Goal: Task Accomplishment & Management: Use online tool/utility

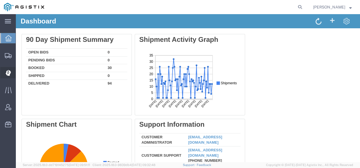
click at [7, 71] on icon at bounding box center [7, 73] width 5 height 6
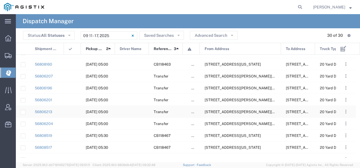
scroll to position [104, 0]
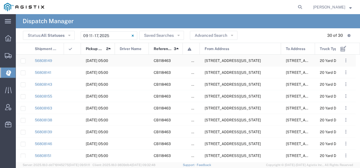
click at [242, 62] on span "[STREET_ADDRESS][US_STATE]" at bounding box center [233, 61] width 56 height 4
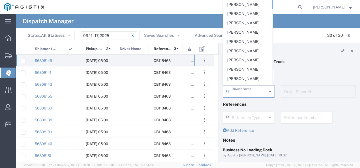
click at [237, 91] on input "text" at bounding box center [249, 91] width 35 height 10
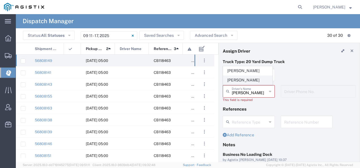
click at [237, 80] on span "[PERSON_NAME]" at bounding box center [247, 80] width 49 height 9
type input "[PERSON_NAME]"
type input "9257869714"
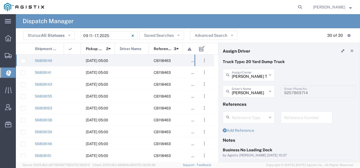
scroll to position [57, 0]
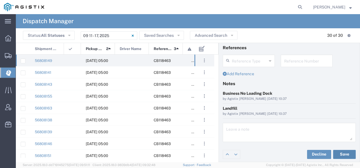
click at [345, 152] on button "Save" at bounding box center [344, 154] width 23 height 9
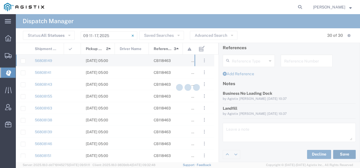
type input "[PERSON_NAME]"
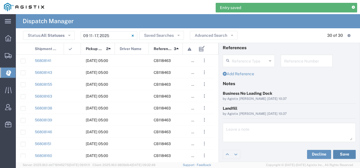
scroll to position [0, 0]
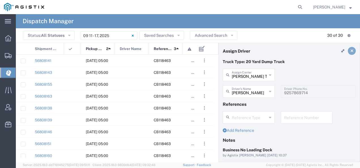
click at [350, 51] on icon at bounding box center [351, 51] width 3 height 4
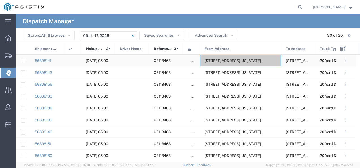
click at [233, 62] on span "[STREET_ADDRESS][US_STATE]" at bounding box center [233, 61] width 56 height 4
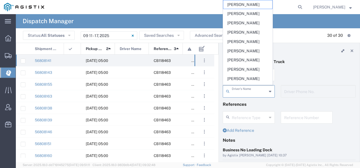
click at [239, 93] on input "text" at bounding box center [249, 91] width 35 height 10
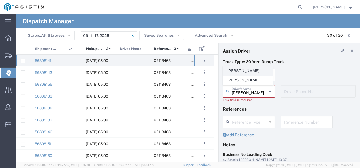
click at [241, 72] on span "[PERSON_NAME]" at bounding box center [247, 70] width 49 height 9
type input "[PERSON_NAME]"
type input "5593287824"
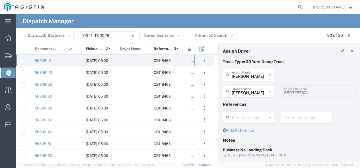
scroll to position [57, 0]
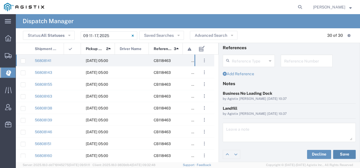
click at [335, 154] on button "Save" at bounding box center [344, 154] width 23 height 9
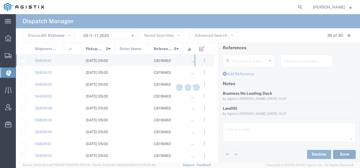
type input "[PERSON_NAME]"
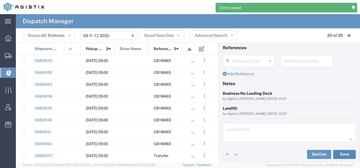
scroll to position [0, 0]
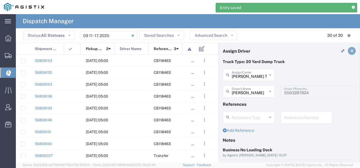
click at [350, 51] on icon at bounding box center [351, 51] width 3 height 4
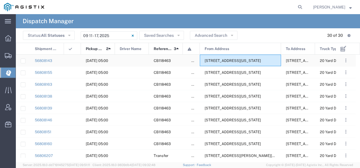
click at [248, 64] on div "[STREET_ADDRESS][US_STATE]" at bounding box center [240, 61] width 81 height 12
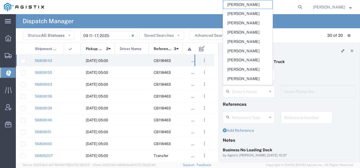
drag, startPoint x: 234, startPoint y: 90, endPoint x: 235, endPoint y: 96, distance: 6.7
click at [235, 96] on div "Driver's Name" at bounding box center [249, 91] width 52 height 12
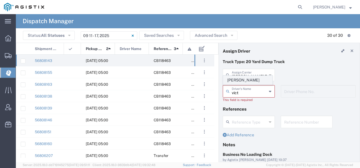
click at [236, 84] on span "[PERSON_NAME]" at bounding box center [247, 80] width 49 height 9
type input "[PERSON_NAME]"
type input "9257862409"
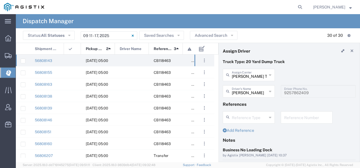
scroll to position [57, 0]
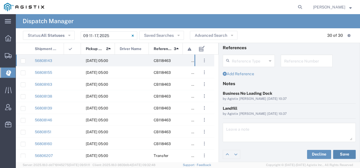
click at [340, 153] on button "Save" at bounding box center [344, 154] width 23 height 9
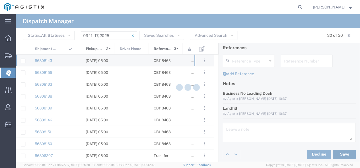
type input "[PERSON_NAME]"
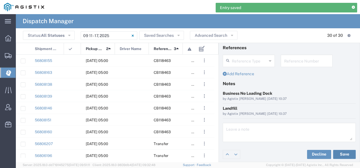
scroll to position [0, 0]
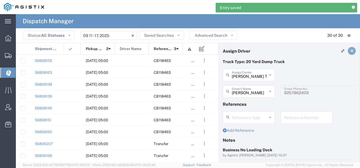
click at [350, 50] on icon at bounding box center [351, 51] width 3 height 4
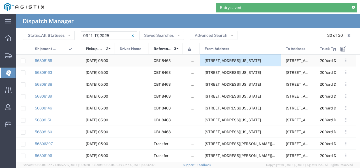
click at [261, 59] on span "[STREET_ADDRESS][US_STATE]" at bounding box center [233, 61] width 56 height 4
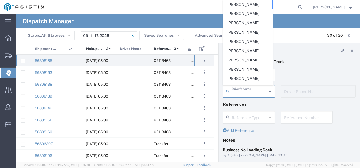
click at [233, 92] on input "text" at bounding box center [249, 91] width 35 height 10
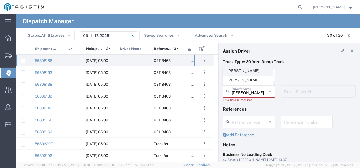
click at [230, 71] on span "[PERSON_NAME]" at bounding box center [247, 70] width 49 height 9
type input "[PERSON_NAME]"
type input "5597941521"
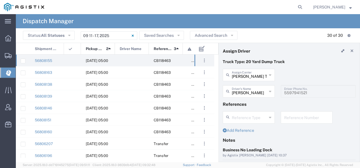
scroll to position [57, 0]
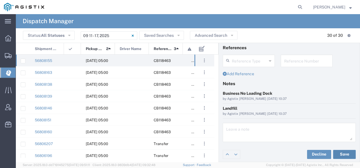
click at [343, 155] on button "Save" at bounding box center [344, 154] width 23 height 9
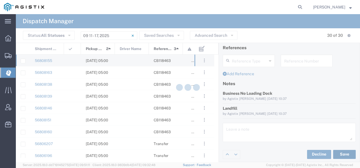
type input "[PERSON_NAME]"
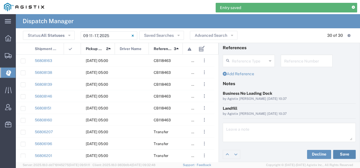
scroll to position [0, 0]
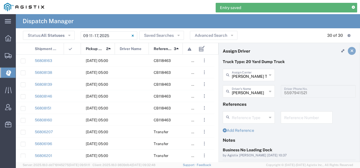
click at [349, 50] on link at bounding box center [352, 51] width 8 height 8
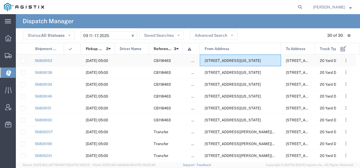
click at [235, 58] on div "[STREET_ADDRESS][US_STATE]" at bounding box center [240, 61] width 81 height 12
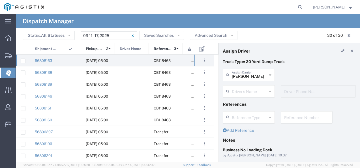
click at [243, 92] on input "text" at bounding box center [249, 91] width 35 height 10
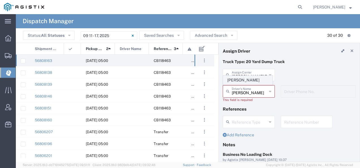
click at [243, 78] on span "[PERSON_NAME]" at bounding box center [247, 80] width 49 height 9
type input "[PERSON_NAME]"
type input "[PHONE_NUMBER]"
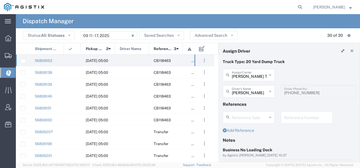
scroll to position [57, 0]
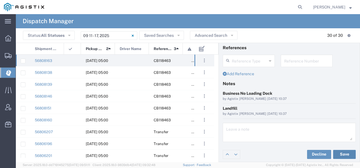
click at [333, 154] on button "Save" at bounding box center [344, 154] width 23 height 9
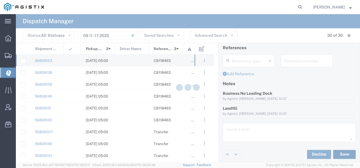
type input "[PERSON_NAME]"
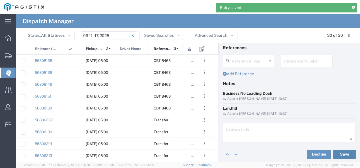
scroll to position [0, 0]
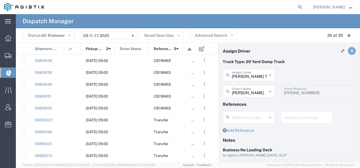
click at [350, 52] on icon at bounding box center [351, 51] width 3 height 4
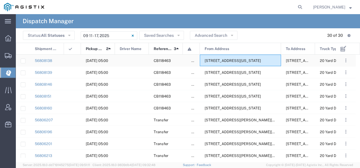
click at [240, 59] on span "[STREET_ADDRESS][US_STATE]" at bounding box center [233, 61] width 56 height 4
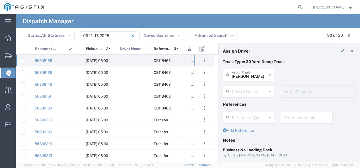
click at [243, 92] on input "text" at bounding box center [249, 91] width 35 height 10
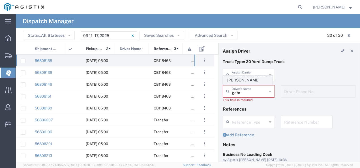
click at [241, 82] on span "[PERSON_NAME]" at bounding box center [247, 80] width 49 height 9
type input "[PERSON_NAME]"
type input "6614724296"
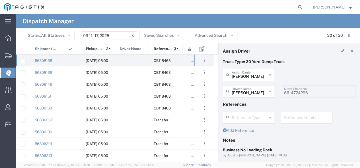
scroll to position [57, 0]
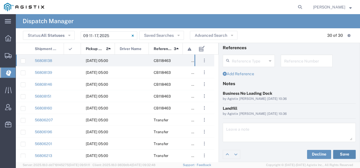
click at [347, 151] on button "Save" at bounding box center [344, 154] width 23 height 9
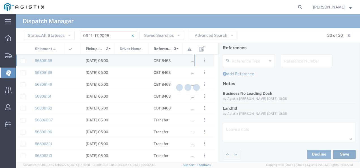
type input "[PERSON_NAME]"
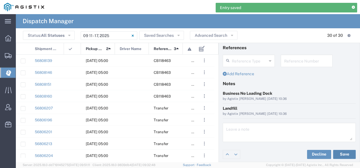
scroll to position [0, 0]
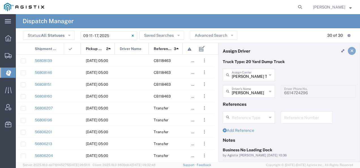
click at [350, 50] on icon at bounding box center [351, 51] width 3 height 4
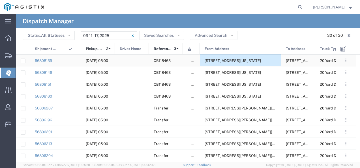
click at [257, 60] on span "[STREET_ADDRESS][US_STATE]" at bounding box center [233, 61] width 56 height 4
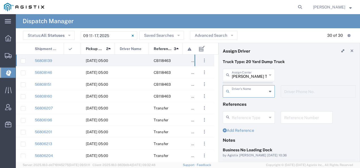
click at [248, 72] on agx-dispatcher-assign-widget "[PERSON_NAME] Tanks Inc Assign [PERSON_NAME] Tanks Inc AC Transportation ACE Tr…" at bounding box center [289, 85] width 133 height 33
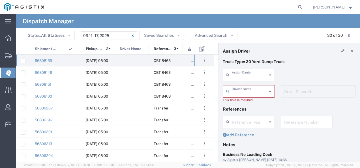
click at [248, 72] on input "text" at bounding box center [249, 75] width 35 height 10
click at [240, 91] on span "[PERSON_NAME] & Sons Trucking" at bounding box center [247, 92] width 49 height 18
type input "[PERSON_NAME] & Sons Trucking"
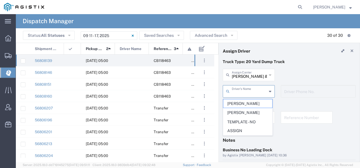
click at [240, 91] on input "text" at bounding box center [249, 91] width 35 height 10
click at [236, 102] on span "[PERSON_NAME]" at bounding box center [247, 103] width 49 height 9
type input "[PERSON_NAME]"
type input "9093499772"
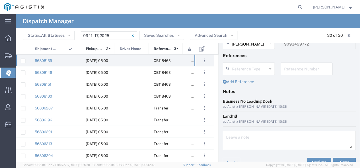
scroll to position [57, 0]
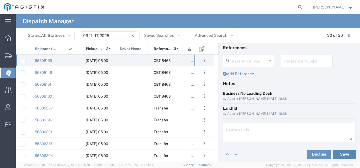
click at [339, 155] on button "Save" at bounding box center [344, 154] width 23 height 9
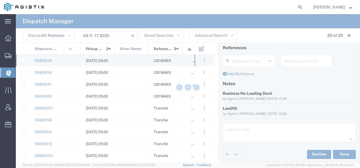
type input "[PERSON_NAME]"
type input "[PERSON_NAME] & Sons Trucking"
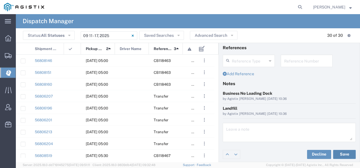
scroll to position [0, 0]
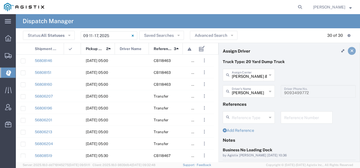
click at [349, 52] on link at bounding box center [352, 51] width 8 height 8
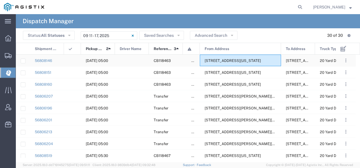
click at [247, 59] on span "[STREET_ADDRESS][US_STATE]" at bounding box center [233, 61] width 56 height 4
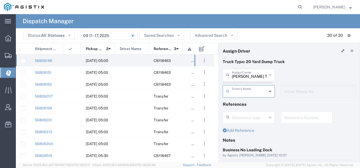
click at [253, 73] on agx-dispatcher-assign-widget "[PERSON_NAME] Tanks Inc Assign [PERSON_NAME] Tanks Inc AC Transportation ACE Tr…" at bounding box center [289, 85] width 133 height 33
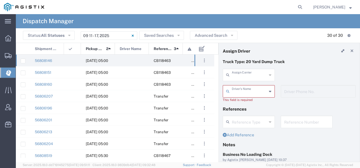
click at [253, 73] on input "text" at bounding box center [249, 75] width 35 height 10
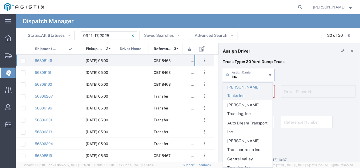
drag, startPoint x: 253, startPoint y: 73, endPoint x: 253, endPoint y: 88, distance: 15.3
click at [253, 81] on agx-dropdown-input "inc Assign [PERSON_NAME] Tanks Inc [PERSON_NAME] Trucking, Inc Auto Dream Trans…" at bounding box center [249, 75] width 52 height 12
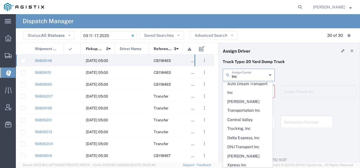
scroll to position [42, 0]
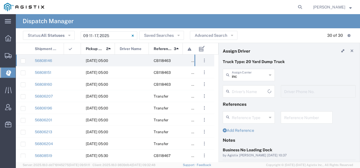
type input "INC Trucking"
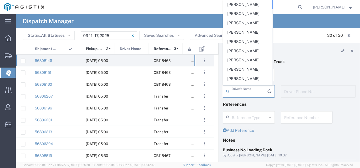
click at [244, 94] on input "text" at bounding box center [250, 91] width 36 height 10
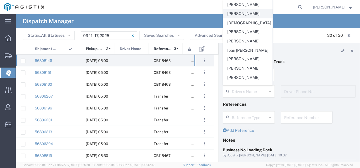
click at [257, 16] on span "[PERSON_NAME]" at bounding box center [247, 13] width 49 height 9
type input "[PERSON_NAME]"
type input "5599943234"
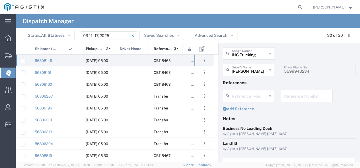
scroll to position [57, 0]
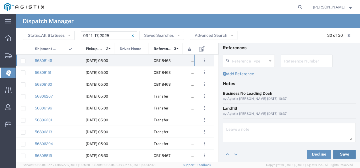
click at [339, 155] on button "Save" at bounding box center [344, 154] width 23 height 9
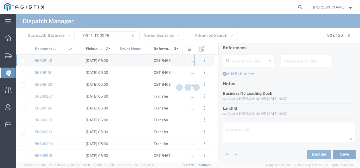
type input "[PERSON_NAME]"
type input "INC Trucking"
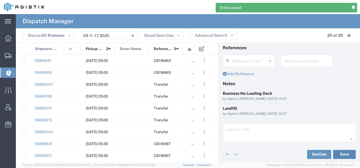
scroll to position [0, 0]
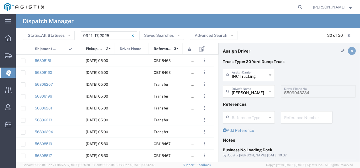
click at [350, 49] on icon at bounding box center [351, 51] width 3 height 4
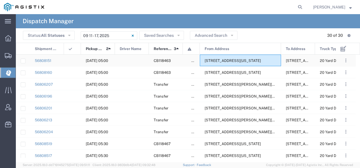
click at [248, 63] on span "[STREET_ADDRESS][US_STATE]" at bounding box center [233, 61] width 56 height 4
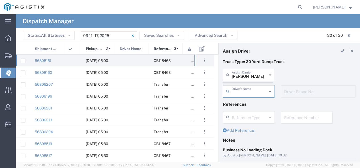
click at [253, 78] on agx-dispatcher-assign-widget "[PERSON_NAME] Tanks Inc Assign [PERSON_NAME] Tanks Inc AC Transportation ACE Tr…" at bounding box center [289, 85] width 133 height 33
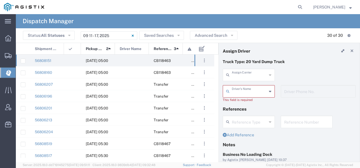
click at [253, 78] on input "text" at bounding box center [249, 75] width 35 height 10
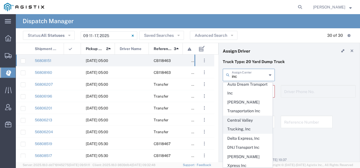
scroll to position [39, 0]
type input "INC Trucking"
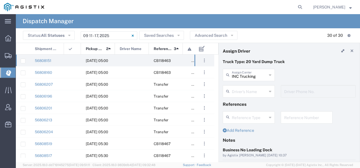
click at [250, 96] on input "text" at bounding box center [249, 91] width 35 height 10
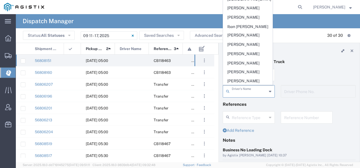
scroll to position [0, 0]
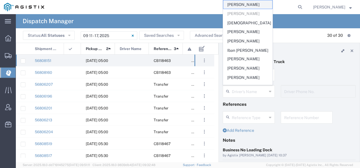
click at [242, 5] on span "[PERSON_NAME]" at bounding box center [247, 4] width 49 height 9
type input "[PERSON_NAME]"
type input "[PHONE_NUMBER]"
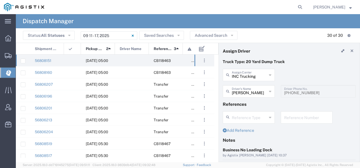
scroll to position [57, 0]
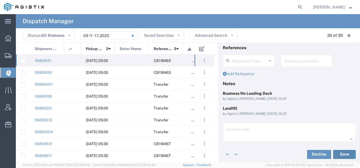
click at [341, 151] on button "Save" at bounding box center [344, 154] width 23 height 9
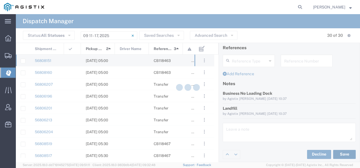
type input "[PERSON_NAME]"
type input "INC Trucking"
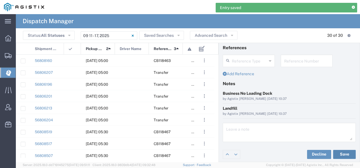
scroll to position [0, 0]
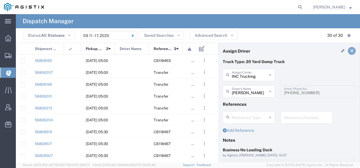
click at [350, 50] on link at bounding box center [352, 51] width 8 height 8
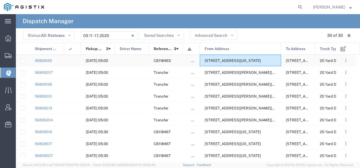
click at [231, 57] on div "[STREET_ADDRESS][US_STATE]" at bounding box center [240, 61] width 81 height 12
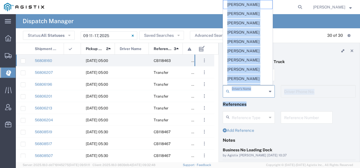
drag, startPoint x: 249, startPoint y: 90, endPoint x: 280, endPoint y: 78, distance: 33.0
click at [280, 78] on form "Truck Type: 20 Yard Dump Truck [PERSON_NAME] Tanks Inc Assign [PERSON_NAME] Tan…" at bounding box center [289, 131] width 133 height 144
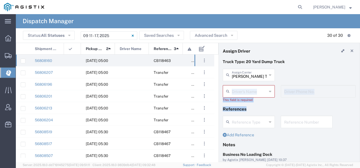
click at [280, 77] on div "[PERSON_NAME] Tanks Inc Assign [PERSON_NAME] Tanks Inc AC Transportation ACE Tr…" at bounding box center [289, 77] width 139 height 16
drag, startPoint x: 277, startPoint y: 76, endPoint x: 284, endPoint y: 61, distance: 16.8
click at [284, 61] on p "Truck Type: 20 Yard Dump Truck" at bounding box center [289, 62] width 133 height 6
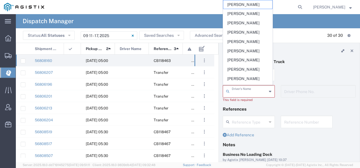
click at [254, 93] on input "text" at bounding box center [249, 91] width 35 height 10
click at [307, 70] on div "[PERSON_NAME] Tanks Inc Assign [PERSON_NAME] Tanks Inc AC Transportation ACE Tr…" at bounding box center [289, 77] width 139 height 16
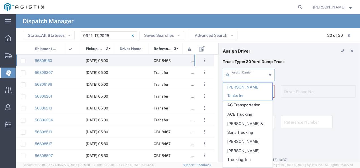
click at [237, 72] on input "text" at bounding box center [249, 75] width 35 height 10
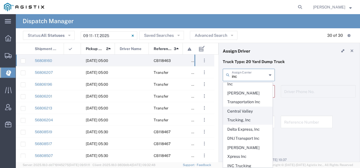
scroll to position [48, 0]
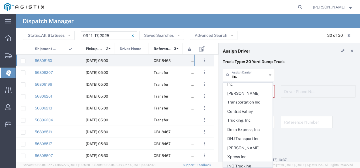
click at [239, 162] on span "INC Trucking" at bounding box center [247, 166] width 49 height 9
type input "INC Trucking"
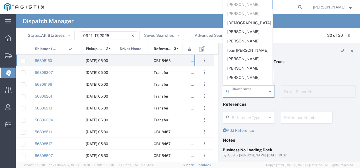
click at [247, 94] on input "text" at bounding box center [249, 91] width 35 height 10
click at [243, 37] on span "[PERSON_NAME]" at bounding box center [247, 41] width 49 height 9
type input "[PERSON_NAME]"
type input "[PHONE_NUMBER]"
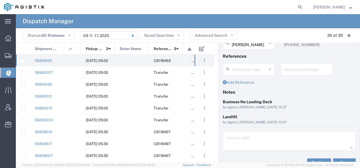
scroll to position [57, 0]
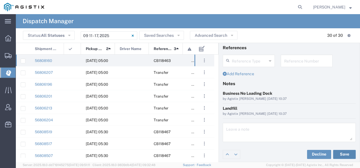
click at [343, 155] on button "Save" at bounding box center [344, 154] width 23 height 9
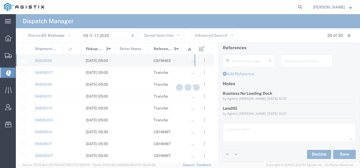
type input "[PERSON_NAME]"
type input "INC Trucking"
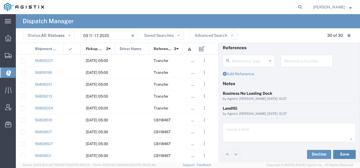
scroll to position [0, 0]
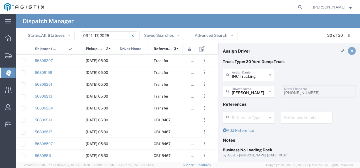
click at [350, 51] on icon at bounding box center [351, 51] width 3 height 4
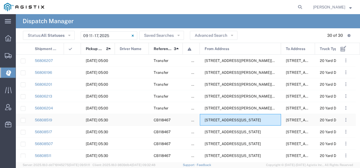
click at [247, 119] on span "[STREET_ADDRESS][US_STATE]" at bounding box center [233, 120] width 56 height 4
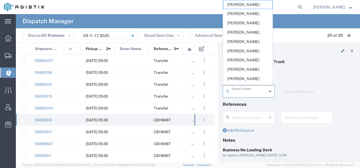
click at [247, 90] on input "text" at bounding box center [249, 91] width 35 height 10
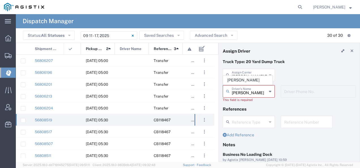
drag, startPoint x: 247, startPoint y: 80, endPoint x: 250, endPoint y: 78, distance: 3.0
click at [250, 78] on span "[PERSON_NAME]" at bounding box center [247, 80] width 49 height 9
type input "[PERSON_NAME]"
type input "2097079350"
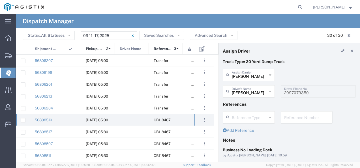
scroll to position [57, 0]
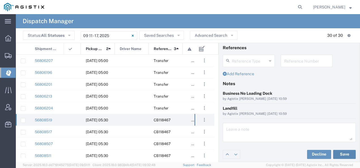
click at [341, 155] on button "Save" at bounding box center [344, 154] width 23 height 9
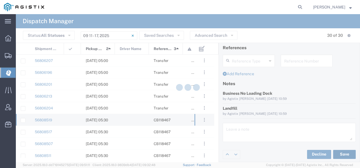
type input "[PERSON_NAME]"
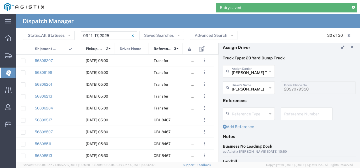
scroll to position [0, 0]
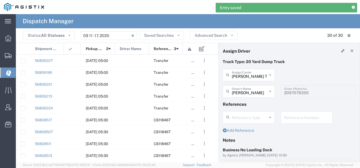
click at [350, 49] on icon at bounding box center [351, 51] width 3 height 4
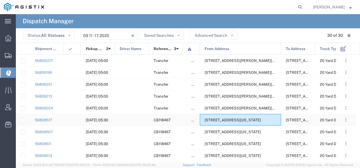
click at [246, 120] on span "[STREET_ADDRESS][US_STATE]" at bounding box center [233, 120] width 56 height 4
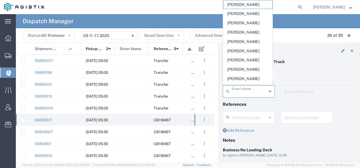
click at [247, 95] on input "text" at bounding box center [249, 91] width 35 height 10
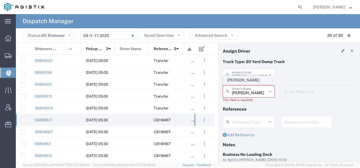
click at [241, 81] on span "[PERSON_NAME]" at bounding box center [247, 80] width 49 height 9
type input "[PERSON_NAME]"
type input "9255182414"
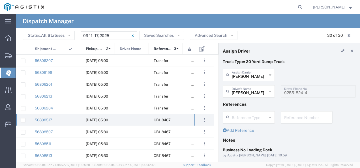
scroll to position [57, 0]
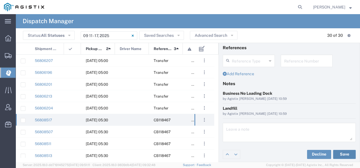
click at [338, 152] on button "Save" at bounding box center [344, 154] width 23 height 9
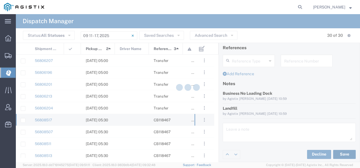
type input "[PERSON_NAME]"
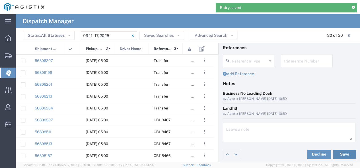
scroll to position [0, 0]
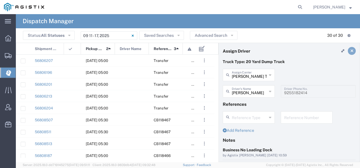
click at [350, 53] on icon at bounding box center [351, 51] width 3 height 4
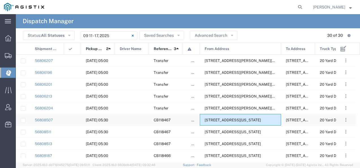
click at [251, 119] on span "[STREET_ADDRESS][US_STATE]" at bounding box center [233, 120] width 56 height 4
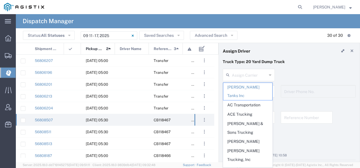
click at [237, 74] on input "text" at bounding box center [249, 75] width 35 height 10
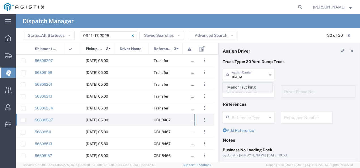
click at [236, 86] on span "Manor Trucking" at bounding box center [247, 87] width 49 height 9
type input "Manor Trucking"
click at [235, 88] on input "text" at bounding box center [250, 91] width 36 height 10
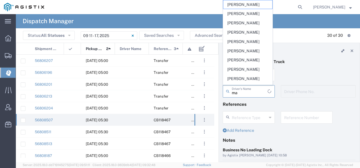
type input "man"
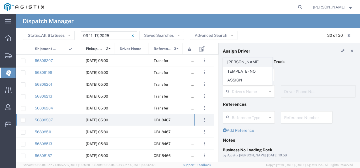
click at [238, 61] on span "[PERSON_NAME]" at bounding box center [247, 62] width 49 height 9
type input "[PERSON_NAME]"
type input "2093218686"
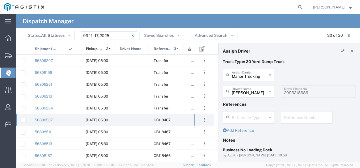
scroll to position [57, 0]
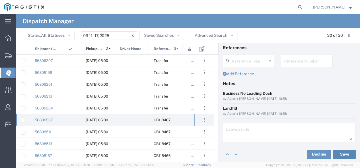
click at [336, 152] on button "Save" at bounding box center [344, 154] width 23 height 9
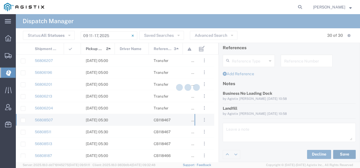
type input "[PERSON_NAME]"
type input "Manor Trucking"
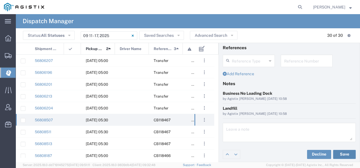
scroll to position [0, 0]
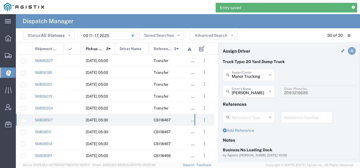
click at [350, 51] on link at bounding box center [352, 51] width 8 height 8
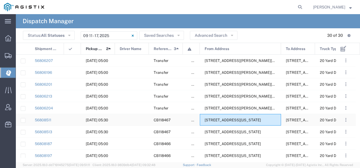
click at [224, 119] on span "[STREET_ADDRESS][US_STATE]" at bounding box center [233, 120] width 56 height 4
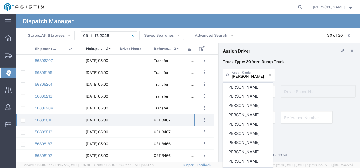
drag, startPoint x: 239, startPoint y: 78, endPoint x: 309, endPoint y: 84, distance: 70.1
click at [309, 84] on div "[PERSON_NAME] Tanks Inc Assign [PERSON_NAME] Tanks Inc AC Transportation ACE Tr…" at bounding box center [289, 77] width 139 height 16
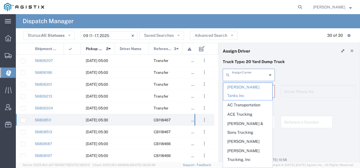
click at [251, 75] on input "text" at bounding box center [249, 75] width 35 height 10
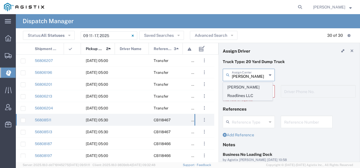
click at [244, 88] on span "[PERSON_NAME] Roadlines LLC" at bounding box center [247, 92] width 49 height 18
type input "[PERSON_NAME] Roadlines LLC"
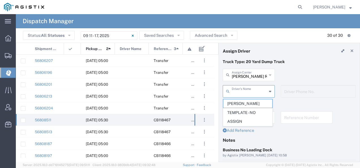
click at [242, 91] on input "text" at bounding box center [249, 91] width 35 height 10
click at [237, 103] on span "[PERSON_NAME]" at bounding box center [247, 103] width 49 height 9
type input "[PERSON_NAME]"
type input "5107149934"
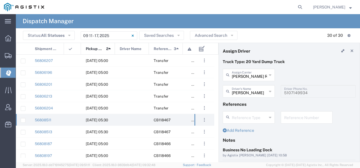
scroll to position [57, 0]
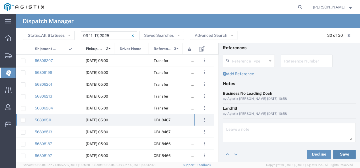
click at [345, 153] on button "Save" at bounding box center [344, 154] width 23 height 9
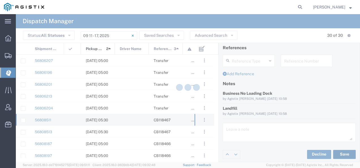
type input "[PERSON_NAME]"
type input "[PERSON_NAME] Roadlines LLC"
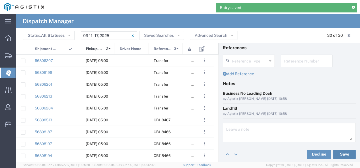
scroll to position [0, 0]
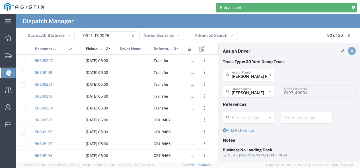
click at [350, 50] on icon at bounding box center [351, 51] width 3 height 4
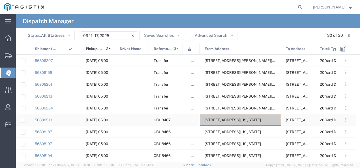
click at [243, 120] on span "[STREET_ADDRESS][US_STATE]" at bounding box center [233, 120] width 56 height 4
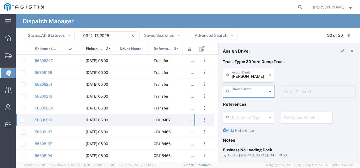
click at [237, 73] on agx-dispatcher-assign-widget "[PERSON_NAME] Tanks Inc Assign [PERSON_NAME] Tanks Inc AC Transportation ACE Tr…" at bounding box center [289, 85] width 133 height 33
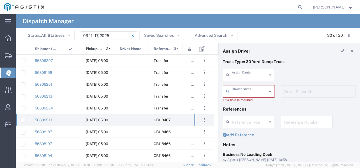
click at [237, 73] on input "text" at bounding box center [249, 75] width 35 height 10
click at [235, 83] on span "JMS Carriers Inc" at bounding box center [247, 87] width 49 height 9
type input "JMS Carriers Inc"
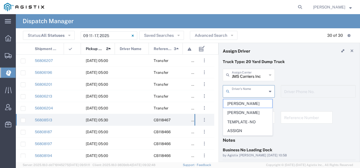
click at [234, 89] on input "text" at bounding box center [249, 91] width 35 height 10
click at [232, 104] on span "[PERSON_NAME]" at bounding box center [247, 103] width 49 height 9
type input "[PERSON_NAME]"
type input "[PHONE_NUMBER]"
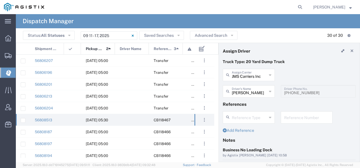
scroll to position [57, 0]
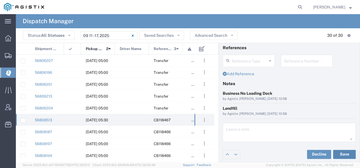
click at [335, 154] on button "Save" at bounding box center [344, 154] width 23 height 9
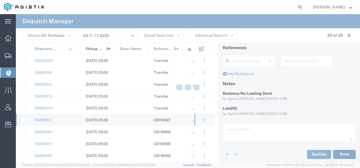
type input "[PERSON_NAME]"
type input "JMS Carriers Inc"
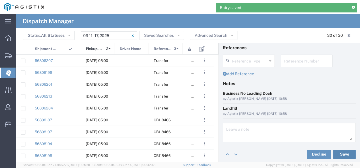
scroll to position [0, 0]
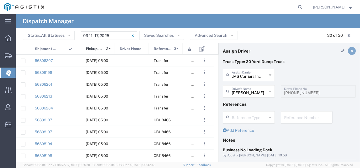
click at [350, 49] on icon at bounding box center [351, 51] width 3 height 4
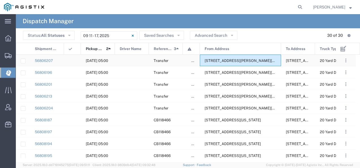
click at [241, 59] on span "[STREET_ADDRESS][PERSON_NAME][US_STATE]" at bounding box center [248, 61] width 87 height 4
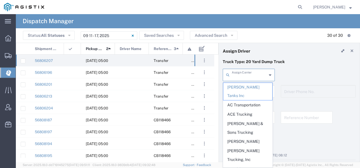
click at [246, 74] on input "text" at bounding box center [249, 75] width 35 height 10
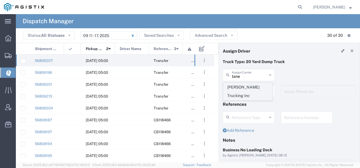
click at [243, 84] on span "[PERSON_NAME] Trucking Inc" at bounding box center [247, 92] width 49 height 18
type input "[PERSON_NAME] Trucking Inc"
click at [243, 85] on div "Driver's Name" at bounding box center [249, 91] width 52 height 12
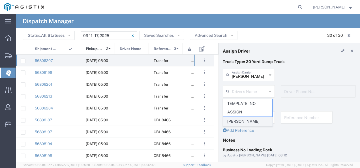
click at [231, 121] on span "[PERSON_NAME]" at bounding box center [247, 121] width 49 height 9
type input "[PERSON_NAME]"
type input "[PHONE_NUMBER]"
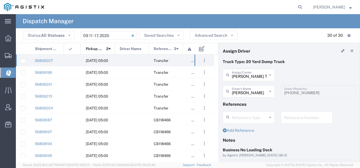
scroll to position [57, 0]
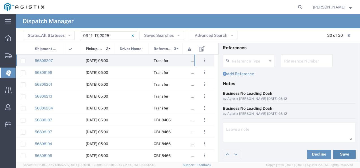
click at [339, 156] on button "Save" at bounding box center [344, 154] width 23 height 9
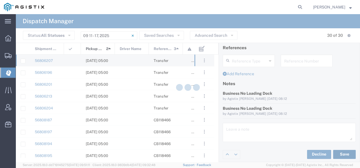
type input "[PERSON_NAME]"
type input "[PERSON_NAME] Trucking Inc"
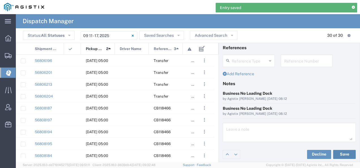
scroll to position [0, 0]
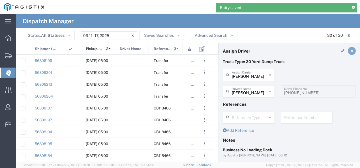
click at [351, 51] on link at bounding box center [352, 51] width 8 height 8
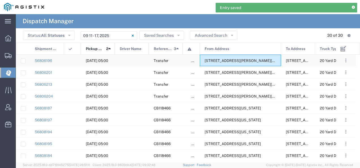
click at [244, 59] on span "[STREET_ADDRESS][PERSON_NAME][US_STATE]" at bounding box center [248, 61] width 87 height 4
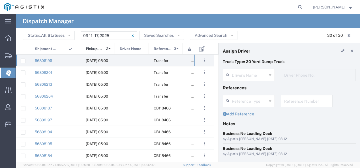
click at [238, 77] on agx-dispatcher-assign-widget "Driver's Name Driver Phone No." at bounding box center [289, 77] width 133 height 16
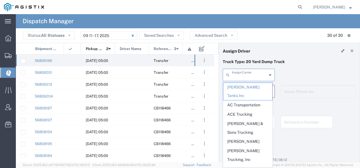
click at [238, 77] on input "text" at bounding box center [249, 75] width 35 height 10
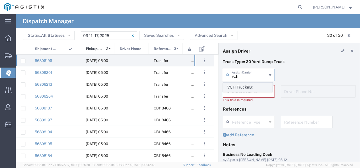
click at [239, 85] on span "VCH Trucking" at bounding box center [247, 87] width 49 height 9
type input "VCH Trucking"
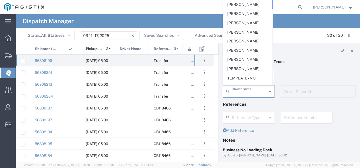
click at [239, 88] on input "text" at bounding box center [249, 91] width 35 height 10
click at [250, 7] on span "[PERSON_NAME]" at bounding box center [247, 4] width 49 height 9
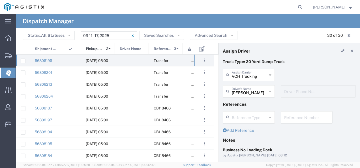
scroll to position [57, 0]
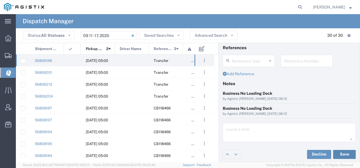
click at [345, 152] on button "Save" at bounding box center [344, 154] width 23 height 9
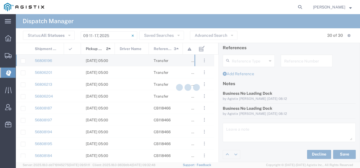
type input "[PERSON_NAME]"
type input "VCH Trucking"
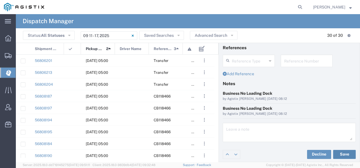
scroll to position [0, 0]
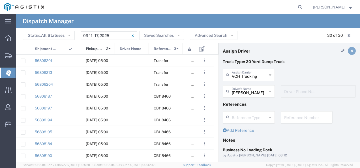
click at [350, 50] on icon at bounding box center [351, 51] width 3 height 4
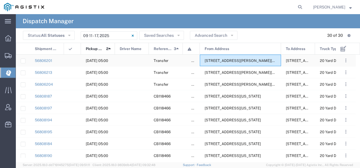
click at [236, 57] on div "[STREET_ADDRESS][PERSON_NAME][US_STATE]" at bounding box center [240, 61] width 81 height 12
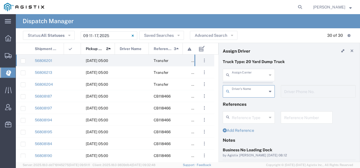
click at [241, 71] on input "text" at bounding box center [249, 75] width 35 height 10
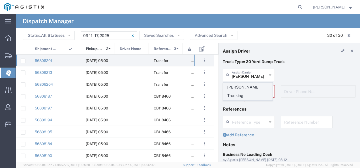
click at [233, 88] on span "[PERSON_NAME] Trucking" at bounding box center [247, 92] width 49 height 18
type input "[PERSON_NAME] Trucking"
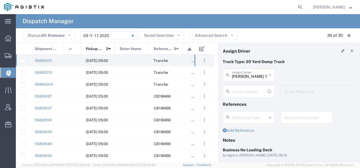
click at [234, 89] on input "text" at bounding box center [250, 91] width 36 height 10
click at [233, 80] on span "[PERSON_NAME]" at bounding box center [247, 80] width 49 height 9
type input "[PERSON_NAME]"
type input "4085954195"
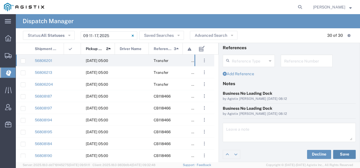
click at [338, 157] on button "Save" at bounding box center [344, 154] width 23 height 9
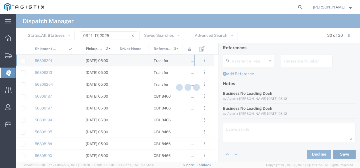
type input "[PERSON_NAME]"
type input "[PERSON_NAME] Trucking"
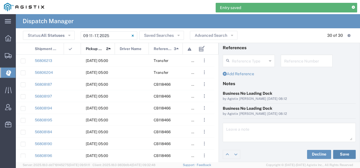
scroll to position [0, 0]
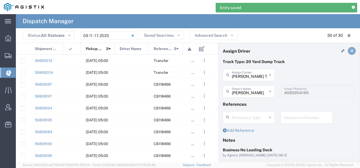
click at [348, 53] on link at bounding box center [352, 51] width 8 height 8
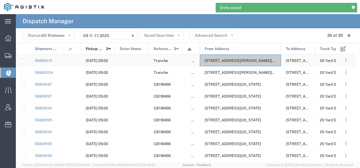
click at [260, 60] on span "[STREET_ADDRESS][PERSON_NAME][US_STATE]" at bounding box center [248, 61] width 87 height 4
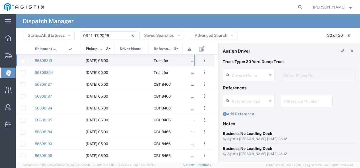
click at [246, 72] on agx-dispatcher-assign-widget "Driver's Name Driver Phone No." at bounding box center [289, 77] width 133 height 16
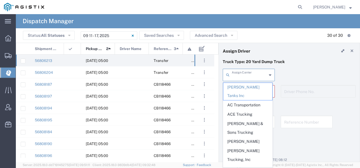
click at [246, 72] on input "text" at bounding box center [249, 75] width 35 height 10
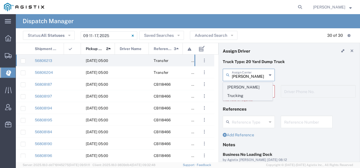
click at [241, 86] on span "[PERSON_NAME] Trucking" at bounding box center [247, 92] width 49 height 18
type input "[PERSON_NAME] Trucking"
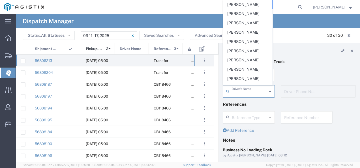
click at [239, 93] on input "text" at bounding box center [249, 91] width 35 height 10
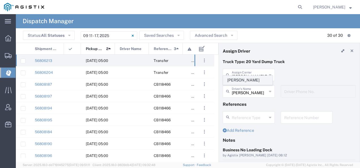
click at [239, 83] on span "[PERSON_NAME]" at bounding box center [247, 80] width 49 height 9
type input "[PERSON_NAME]"
type input "4084380716"
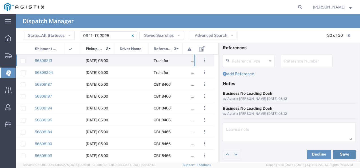
click at [341, 151] on button "Save" at bounding box center [344, 154] width 23 height 9
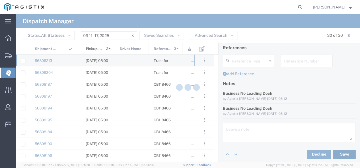
type input "[PERSON_NAME]"
type input "[PERSON_NAME] Trucking"
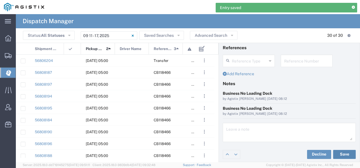
scroll to position [0, 0]
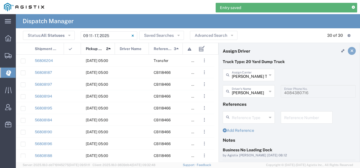
click at [348, 48] on link at bounding box center [352, 51] width 8 height 8
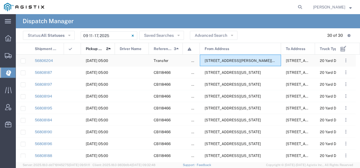
click at [242, 60] on span "[STREET_ADDRESS][PERSON_NAME][US_STATE]" at bounding box center [248, 61] width 87 height 4
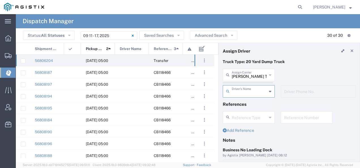
click at [241, 71] on agx-dispatcher-assign-widget "[PERSON_NAME] Tanks Inc Assign [PERSON_NAME] Tanks Inc AC Transportation ACE Tr…" at bounding box center [289, 85] width 133 height 33
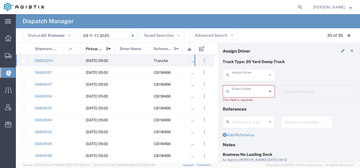
click at [242, 71] on input "text" at bounding box center [249, 75] width 35 height 10
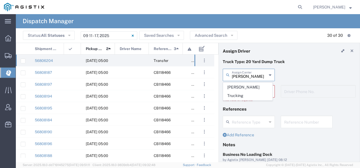
type input "[PERSON_NAME]"
click at [237, 82] on agx-dropdown-content "[PERSON_NAME] Trucking" at bounding box center [248, 91] width 50 height 19
click at [290, 54] on header "Assign Driver" at bounding box center [289, 51] width 141 height 16
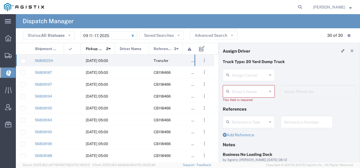
type input "[PERSON_NAME] Tanks Inc"
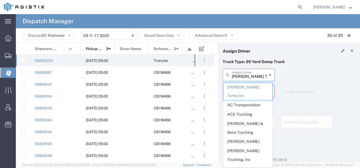
click at [253, 75] on input "[PERSON_NAME] Tanks Inc" at bounding box center [249, 75] width 35 height 10
click at [246, 88] on span "[PERSON_NAME] Tanks Inc" at bounding box center [247, 92] width 49 height 18
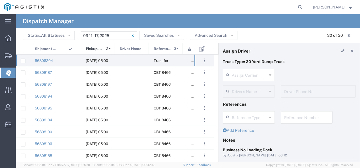
click at [274, 60] on p "Truck Type: 20 Yard Dump Truck" at bounding box center [289, 62] width 133 height 6
click at [243, 77] on input "text" at bounding box center [249, 75] width 35 height 10
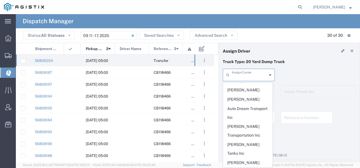
scroll to position [61, 0]
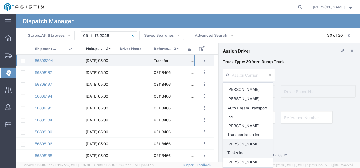
click at [235, 143] on span "[PERSON_NAME] Tanks Inc" at bounding box center [247, 149] width 49 height 18
type input "[PERSON_NAME] Tanks Inc"
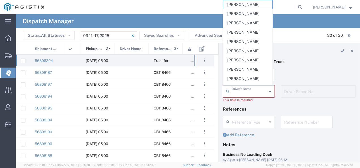
click at [242, 93] on input "text" at bounding box center [249, 91] width 35 height 10
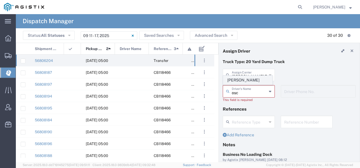
click at [240, 80] on span "[PERSON_NAME]" at bounding box center [247, 80] width 49 height 9
type input "[PERSON_NAME]"
type input "2093004091"
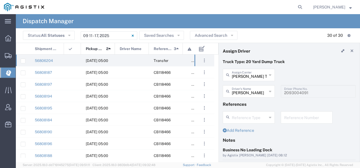
scroll to position [57, 0]
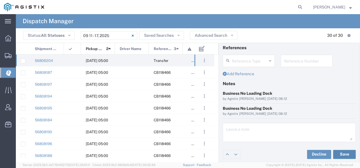
click at [340, 151] on button "Save" at bounding box center [344, 154] width 23 height 9
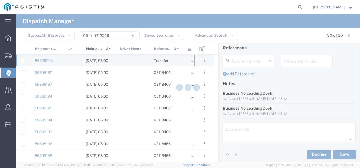
type input "[PERSON_NAME]"
type input "[PERSON_NAME] Tanks Inc"
